Goal: Transaction & Acquisition: Purchase product/service

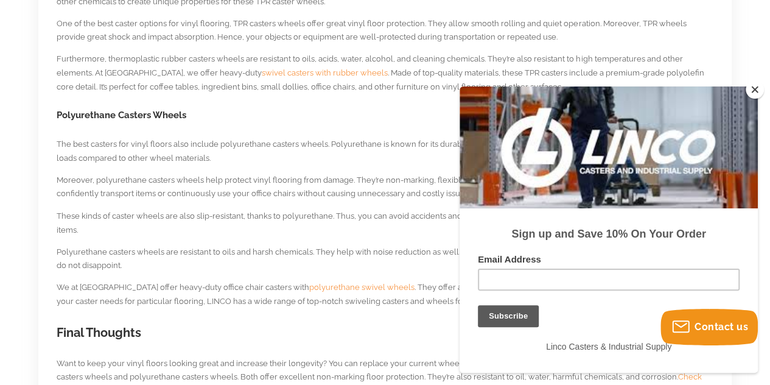
scroll to position [950, 0]
click at [747, 87] on button "Close" at bounding box center [755, 89] width 18 height 18
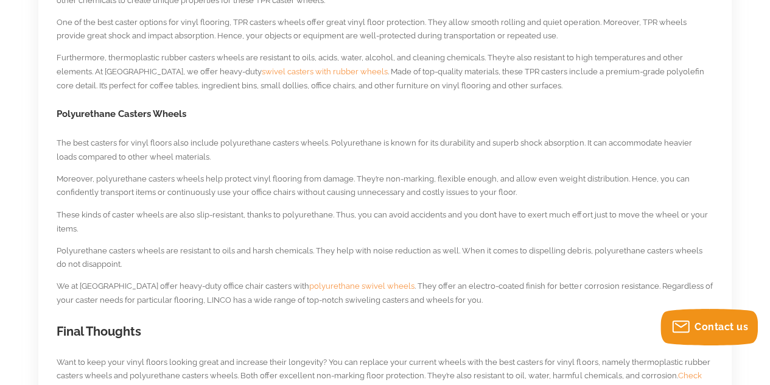
click at [317, 286] on span "polyurethane swivel wheels" at bounding box center [361, 285] width 105 height 9
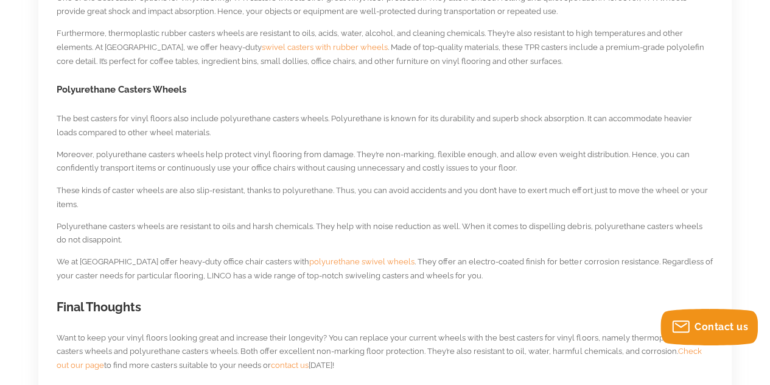
scroll to position [909, 0]
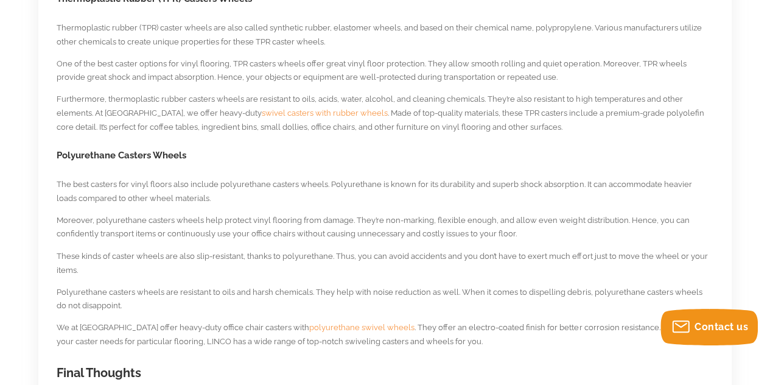
click at [262, 111] on span "swivel casters with rubber wheels" at bounding box center [325, 112] width 126 height 9
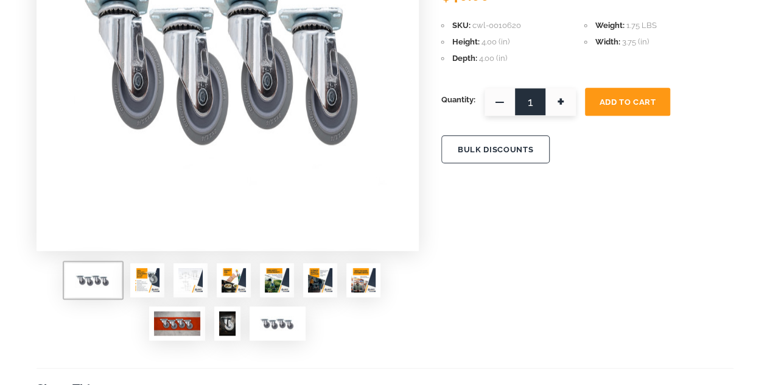
click at [149, 281] on img at bounding box center [147, 280] width 24 height 24
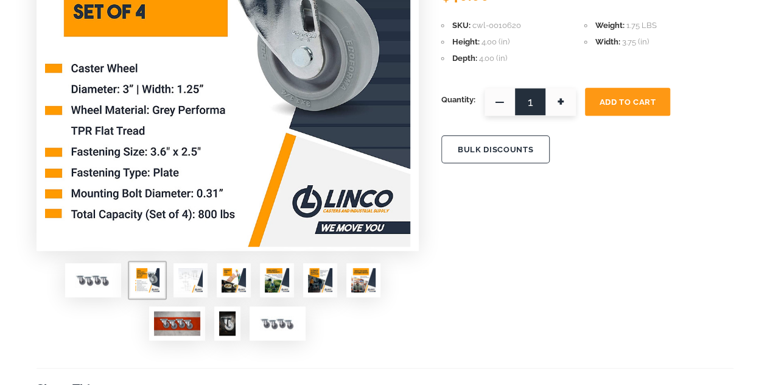
click at [185, 282] on img at bounding box center [190, 280] width 24 height 24
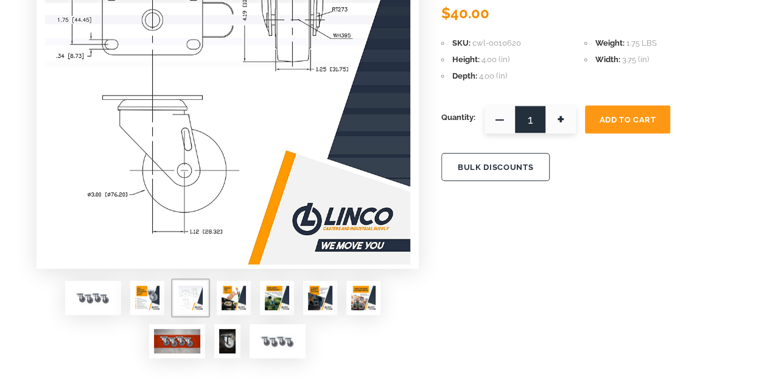
scroll to position [261, 0]
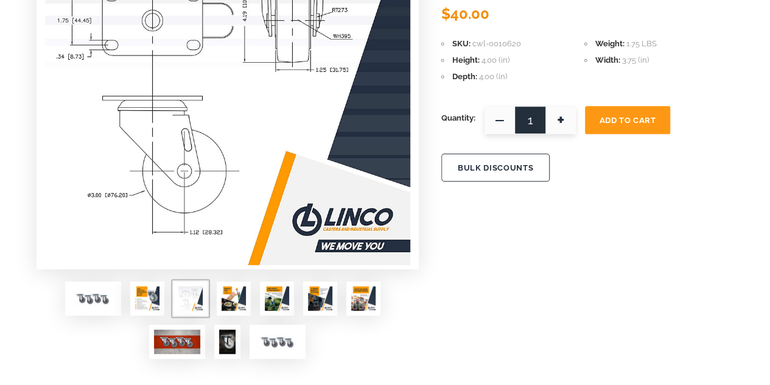
click at [236, 294] on img at bounding box center [234, 298] width 24 height 24
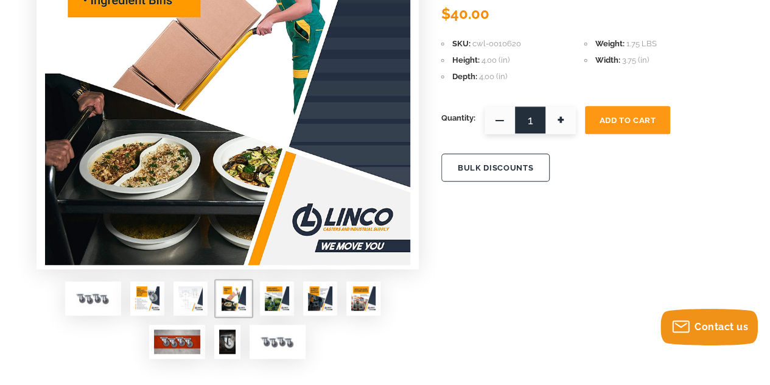
click at [270, 295] on img at bounding box center [277, 298] width 24 height 24
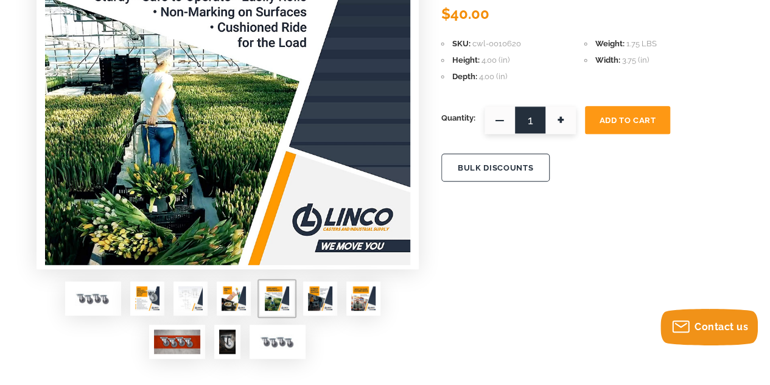
click at [300, 295] on div at bounding box center [228, 324] width 382 height 86
click at [319, 296] on img at bounding box center [320, 298] width 24 height 24
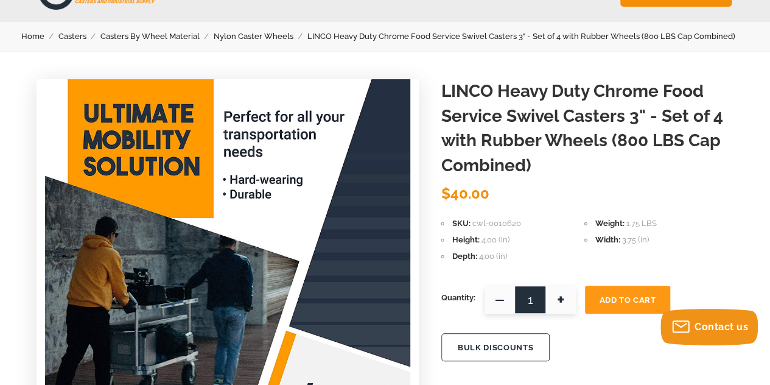
scroll to position [74, 0]
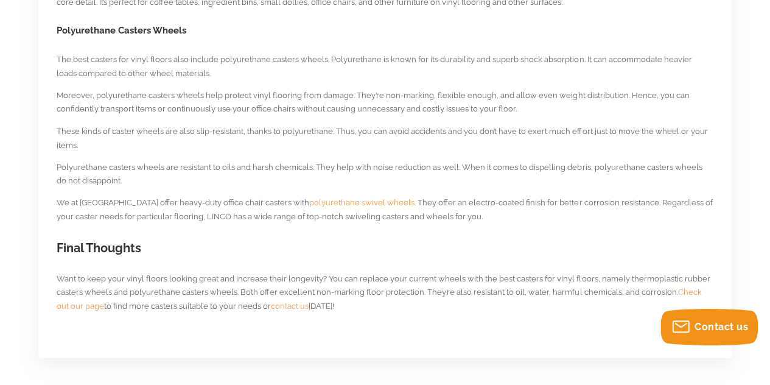
scroll to position [1028, 0]
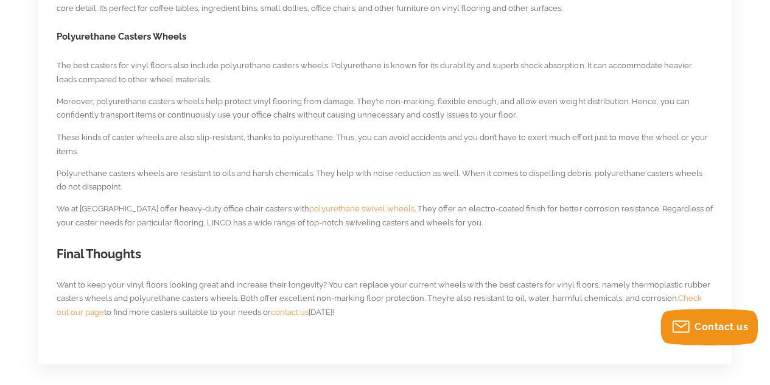
click at [320, 210] on span "polyurethane swivel wheels" at bounding box center [361, 207] width 105 height 9
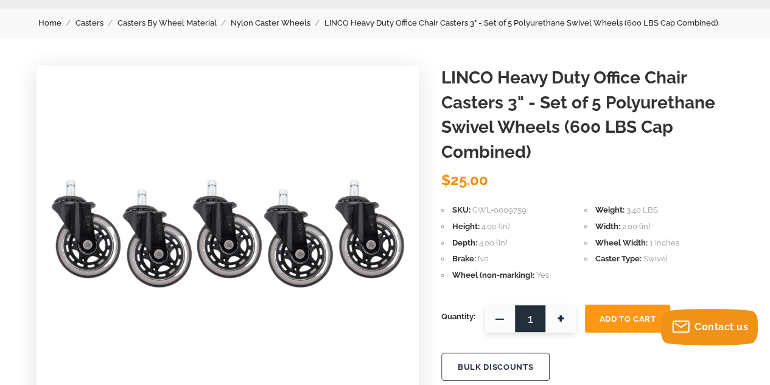
scroll to position [92, 0]
